Goal: Task Accomplishment & Management: Complete application form

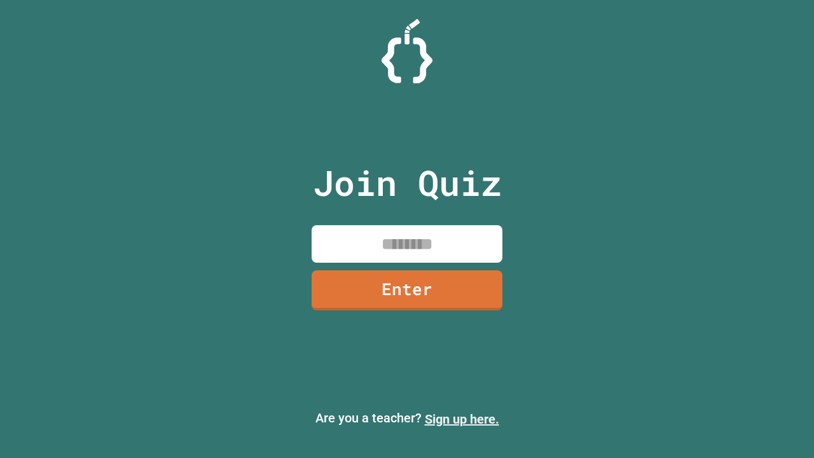
click at [462, 419] on link "Sign up here." at bounding box center [462, 418] width 74 height 15
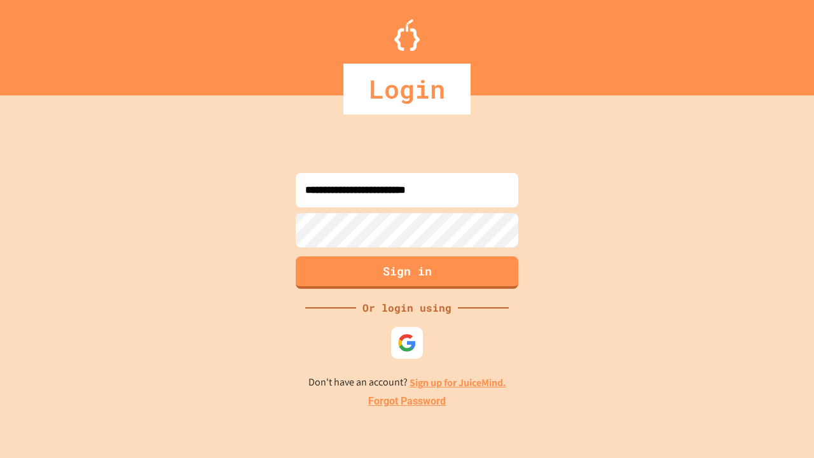
type input "**********"
